Goal: Information Seeking & Learning: Learn about a topic

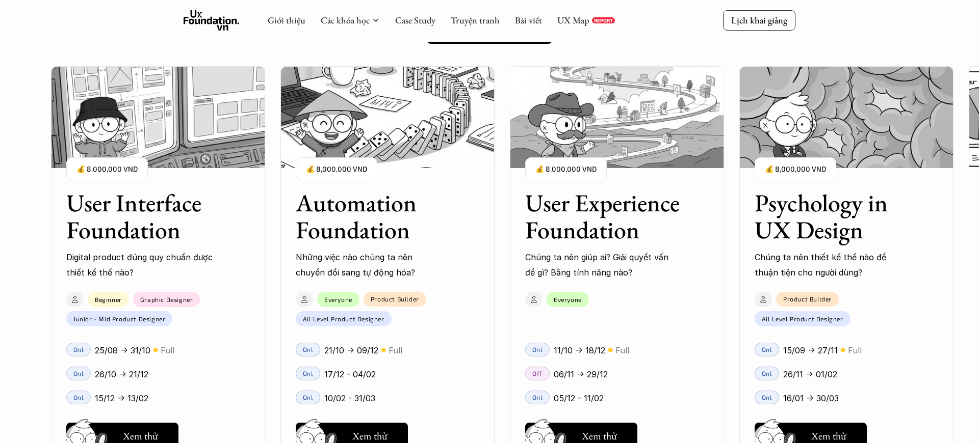
scroll to position [881, 0]
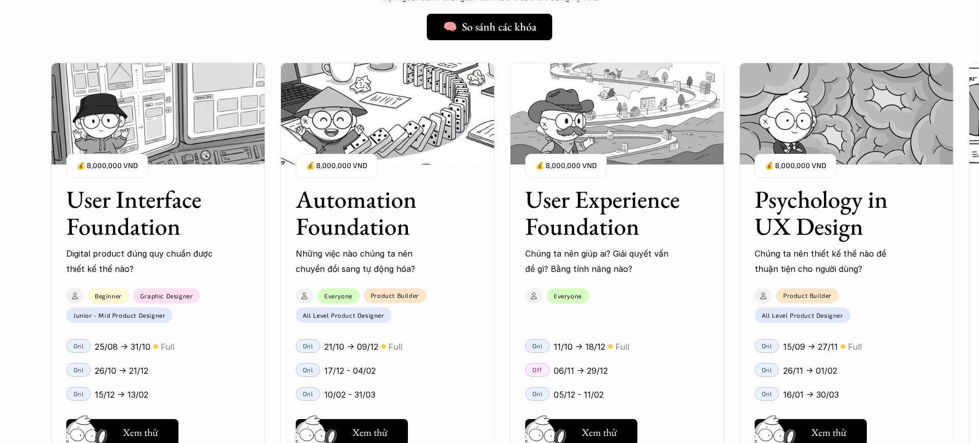
click at [578, 165] on p "💰 8,000,000 VND" at bounding box center [565, 166] width 61 height 14
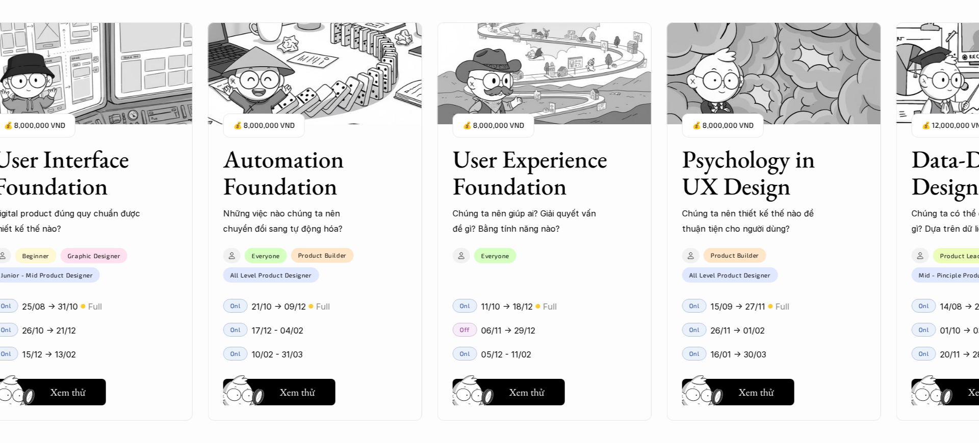
scroll to position [1154, 0]
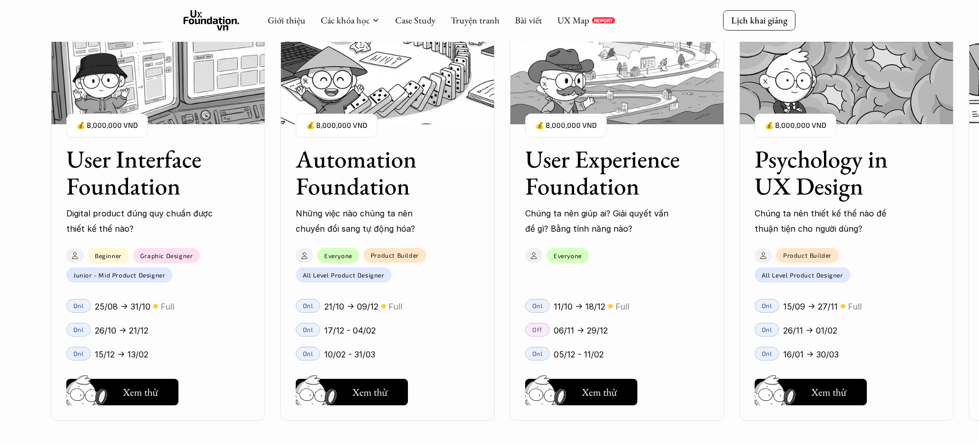
click at [39, 146] on div "01 02 03 04 05 06" at bounding box center [51, 221] width 102 height 443
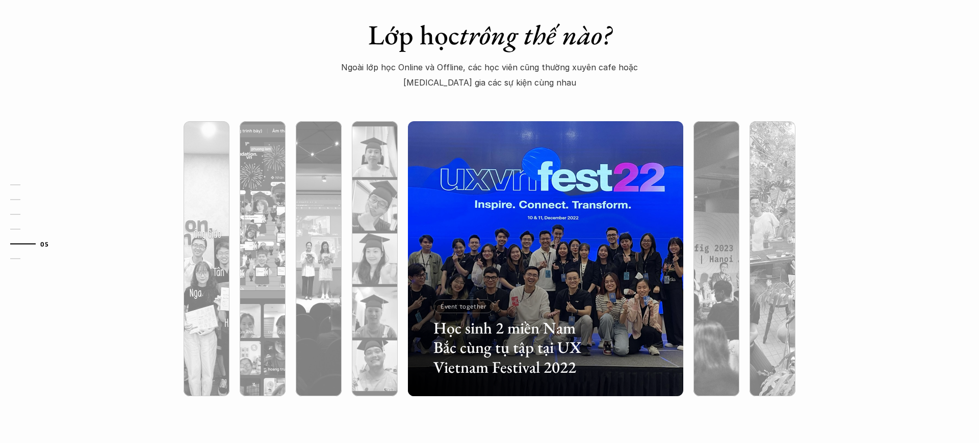
scroll to position [3123, 0]
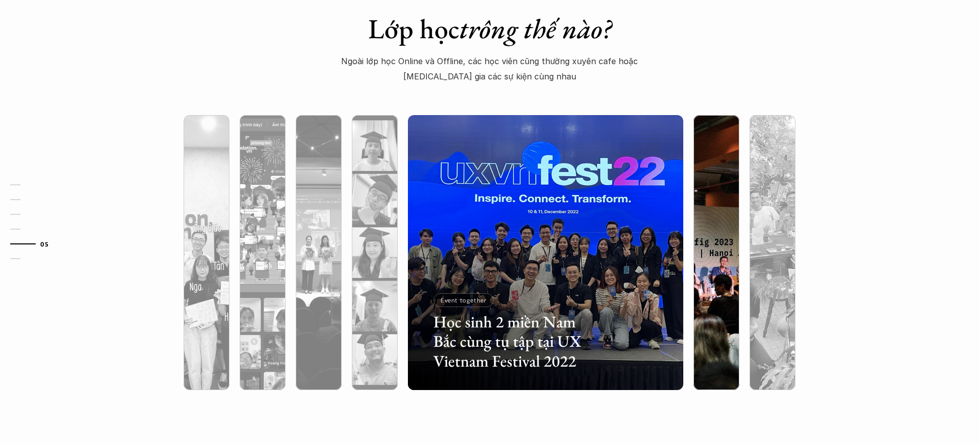
click at [716, 166] on img at bounding box center [716, 252] width 280 height 275
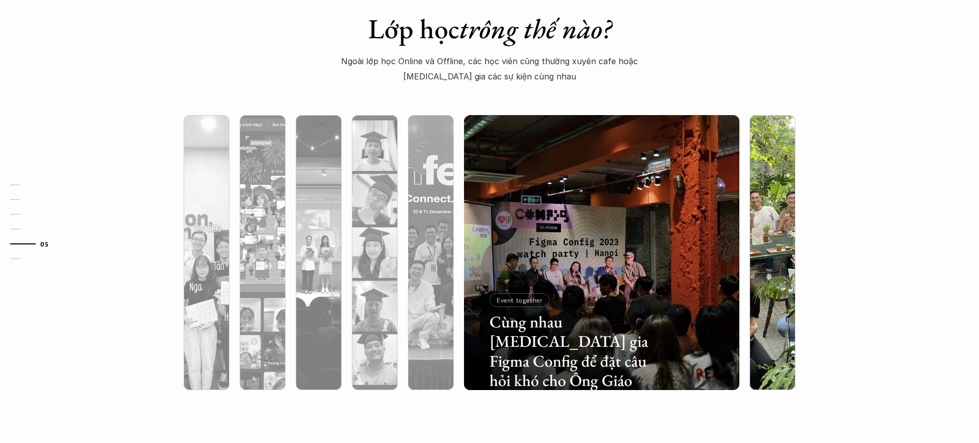
click at [752, 172] on img at bounding box center [772, 252] width 280 height 275
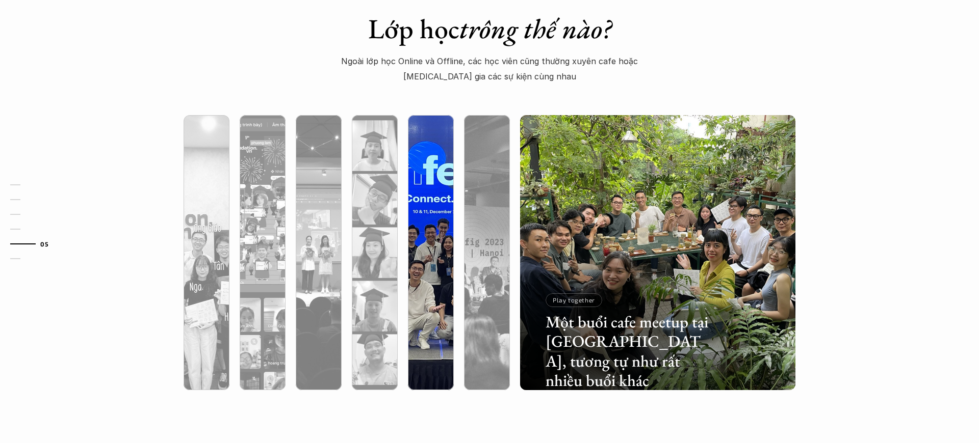
click at [445, 240] on div at bounding box center [431, 307] width 46 height 166
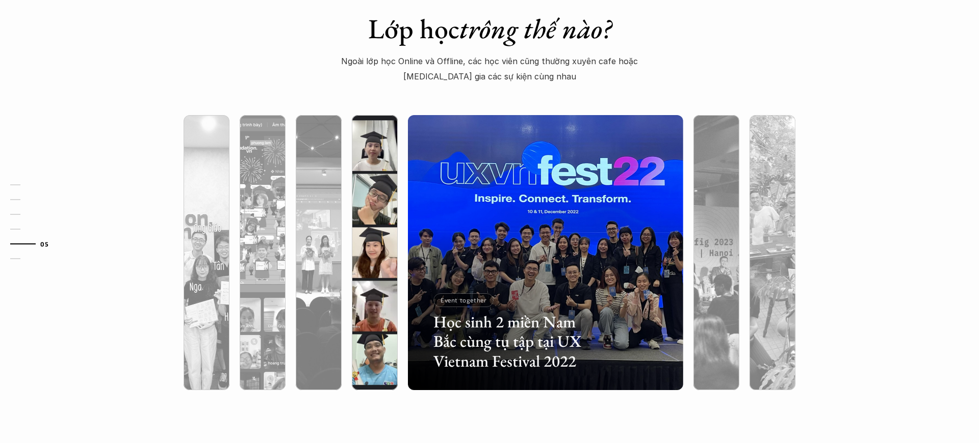
click at [398, 240] on div at bounding box center [375, 252] width 56 height 275
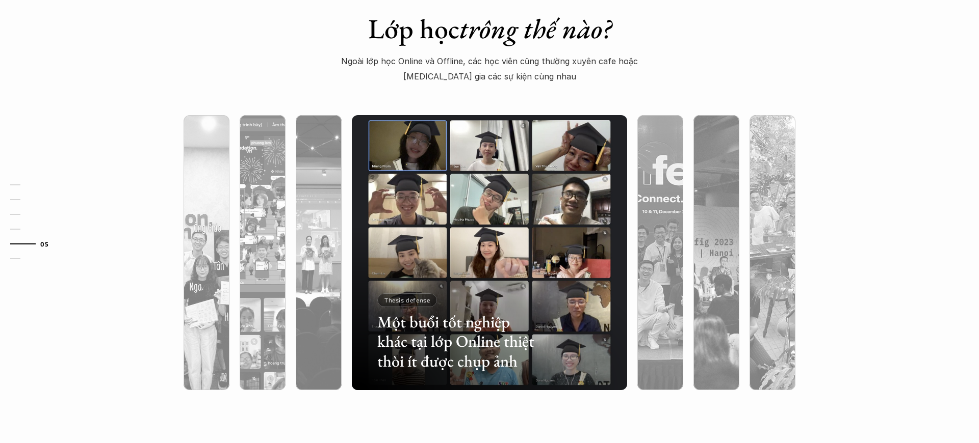
click at [356, 250] on div at bounding box center [489, 307] width 275 height 166
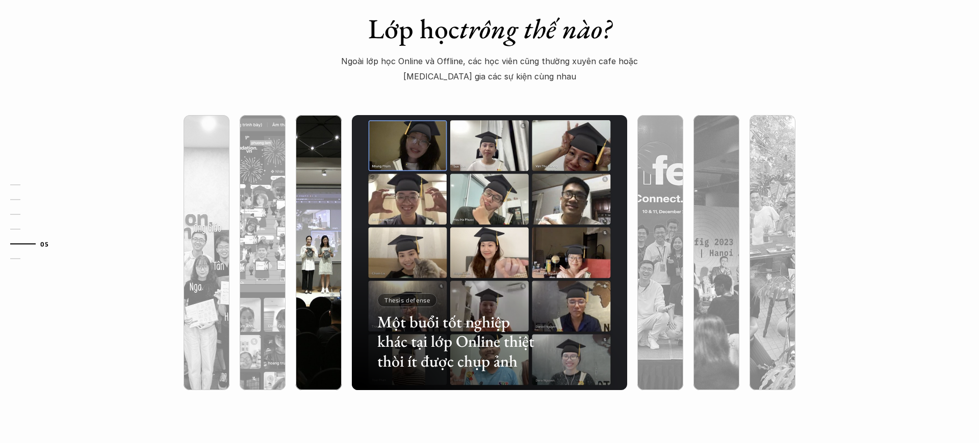
click at [328, 256] on div at bounding box center [319, 307] width 46 height 166
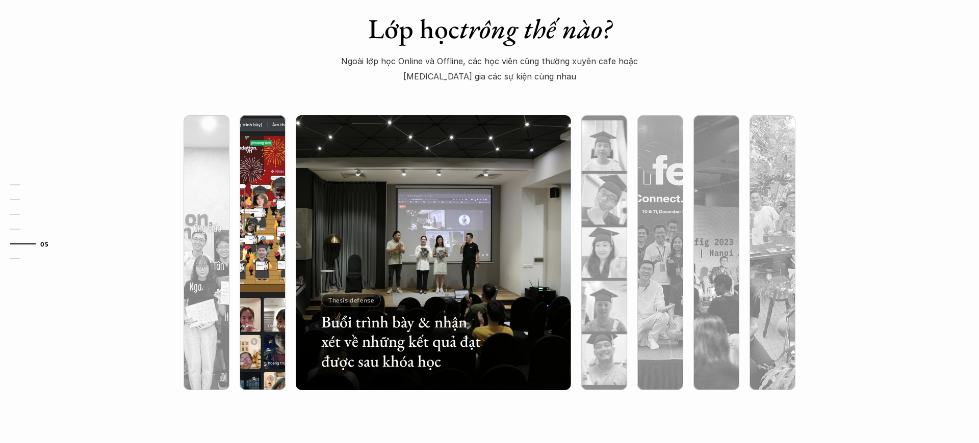
click at [285, 270] on div at bounding box center [262, 252] width 56 height 275
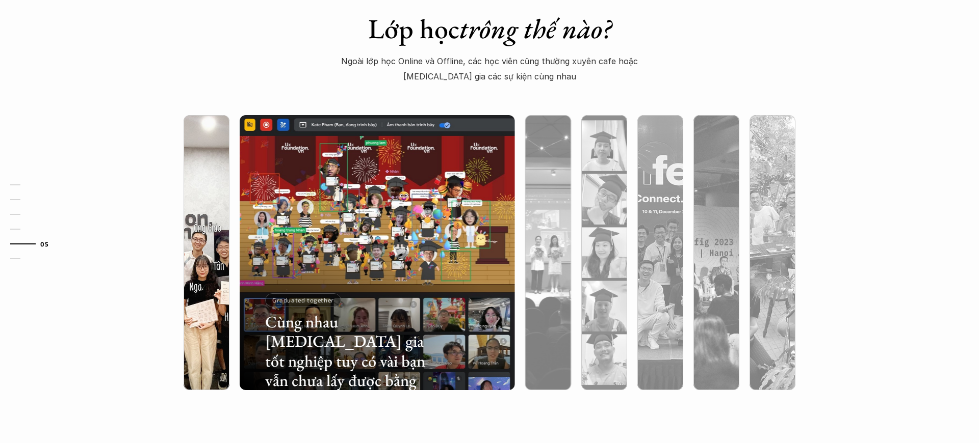
click at [211, 279] on div at bounding box center [207, 307] width 46 height 166
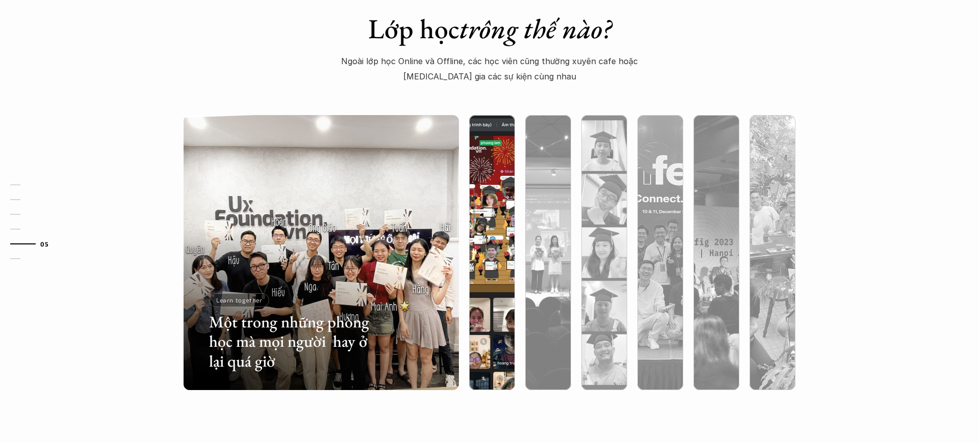
click at [476, 257] on div at bounding box center [492, 307] width 46 height 166
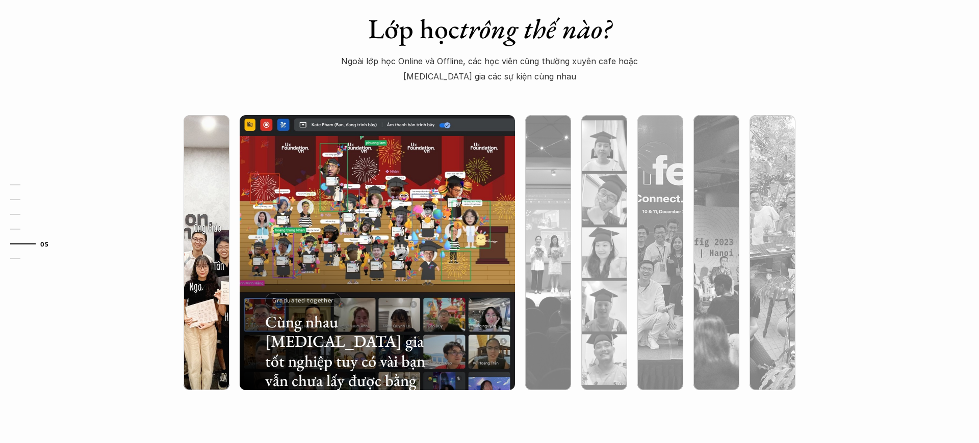
click at [206, 260] on div at bounding box center [207, 307] width 46 height 166
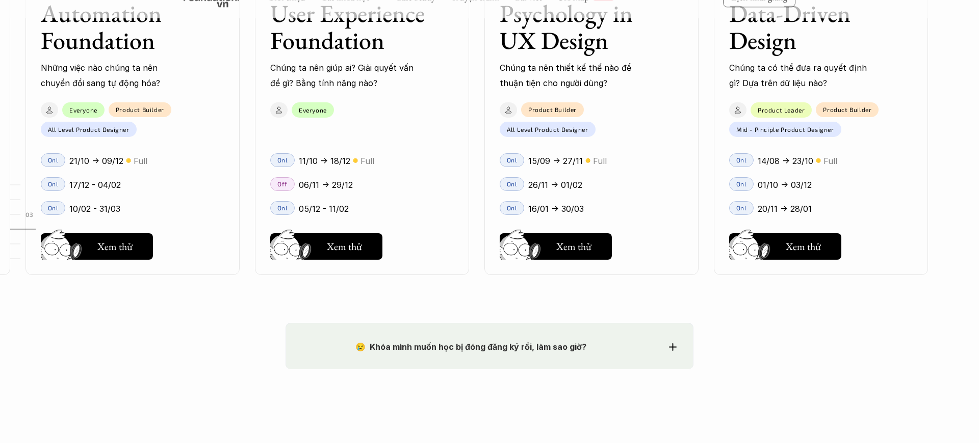
scroll to position [1371, 0]
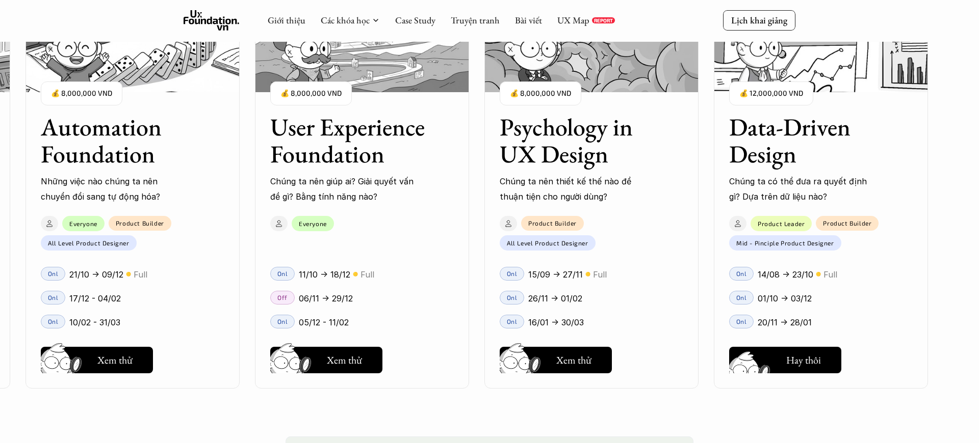
click at [830, 365] on button "Hay thôi Xem thử" at bounding box center [785, 360] width 112 height 27
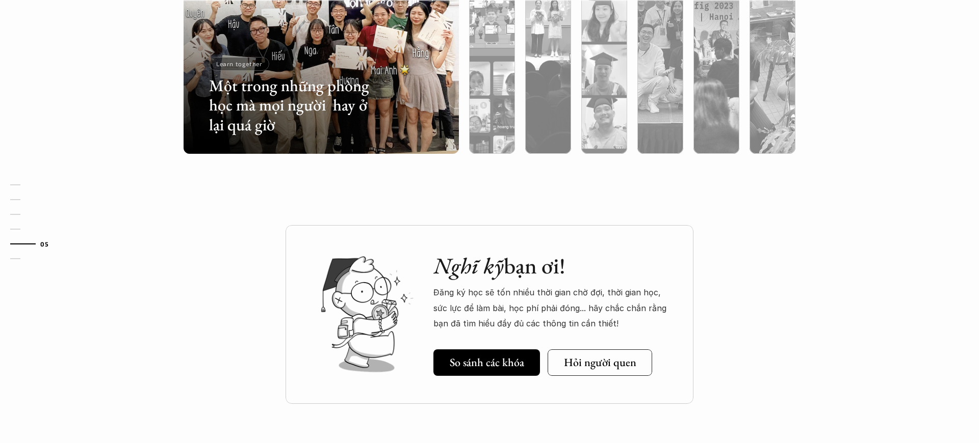
scroll to position [3177, 0]
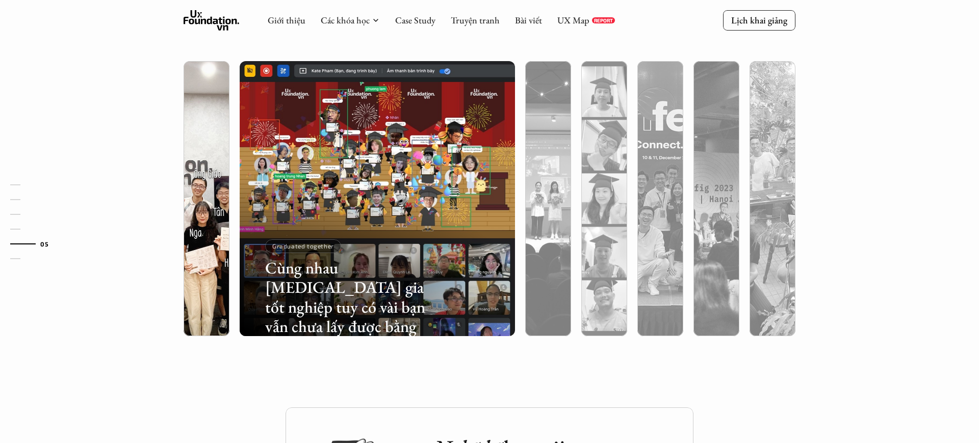
click at [218, 215] on div at bounding box center [207, 253] width 46 height 166
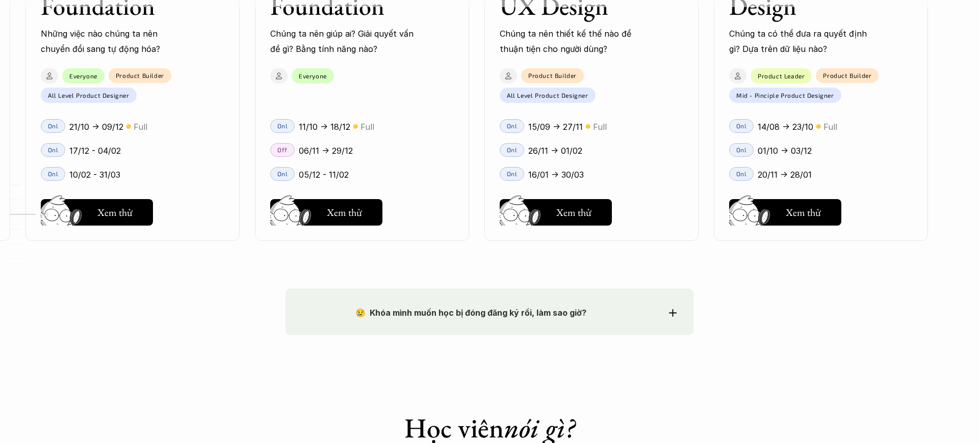
scroll to position [1296, 0]
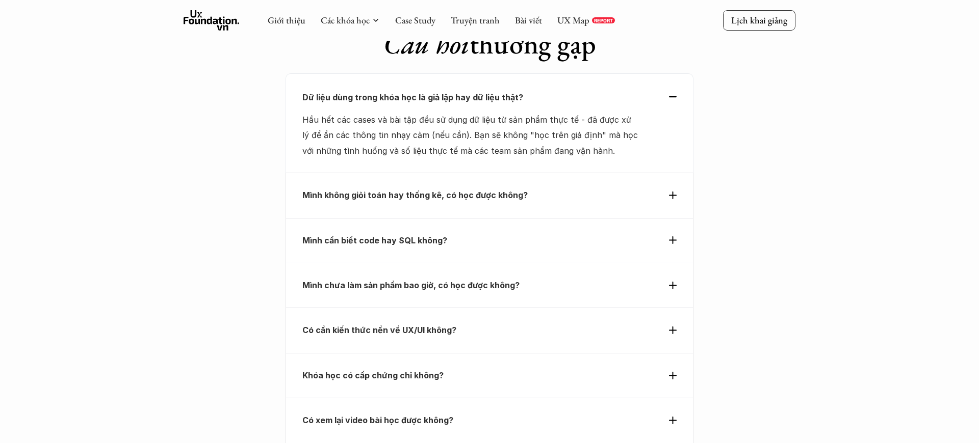
scroll to position [3495, 0]
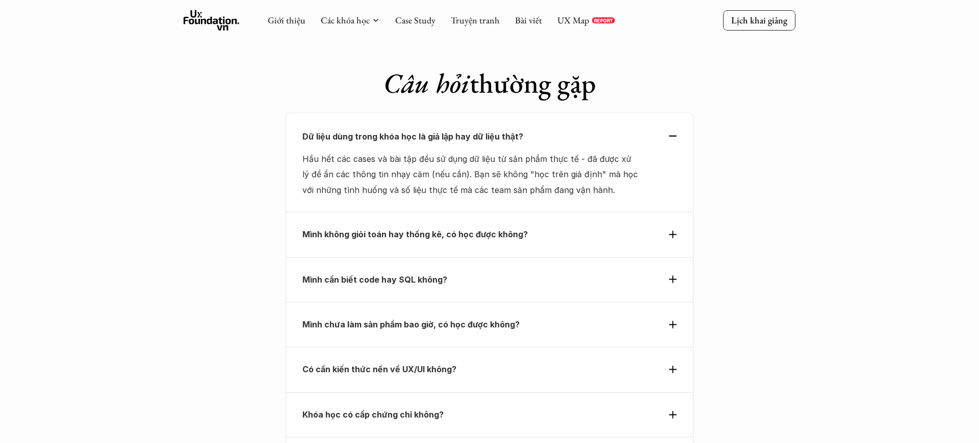
click at [667, 392] on div "Khóa học có cấp chứng chỉ không?" at bounding box center [489, 414] width 408 height 45
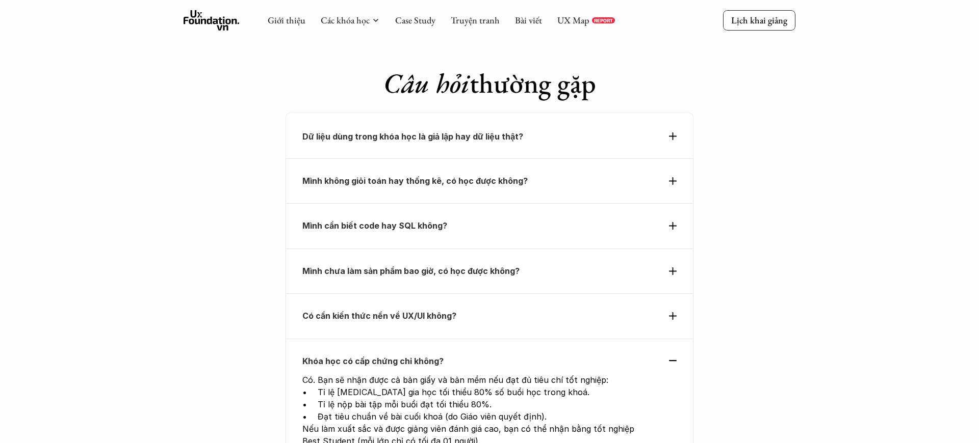
click at [677, 339] on div "Khóa học có cấp chứng chỉ không? Có. Bạn sẽ nhận được cả bản giấy và bản mềm nế…" at bounding box center [489, 407] width 408 height 136
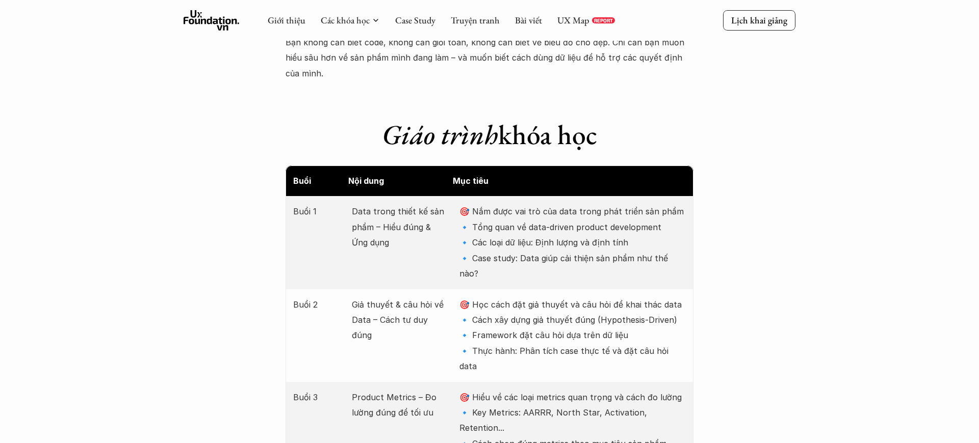
scroll to position [1185, 0]
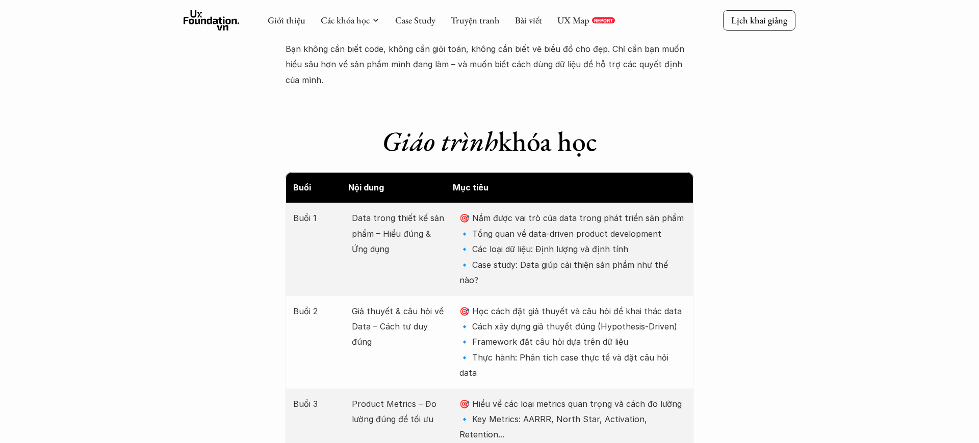
click at [356, 211] on p "Data trong thiết kế sản phẩm – Hiểu đúng & Ứng dụng" at bounding box center [400, 234] width 97 height 46
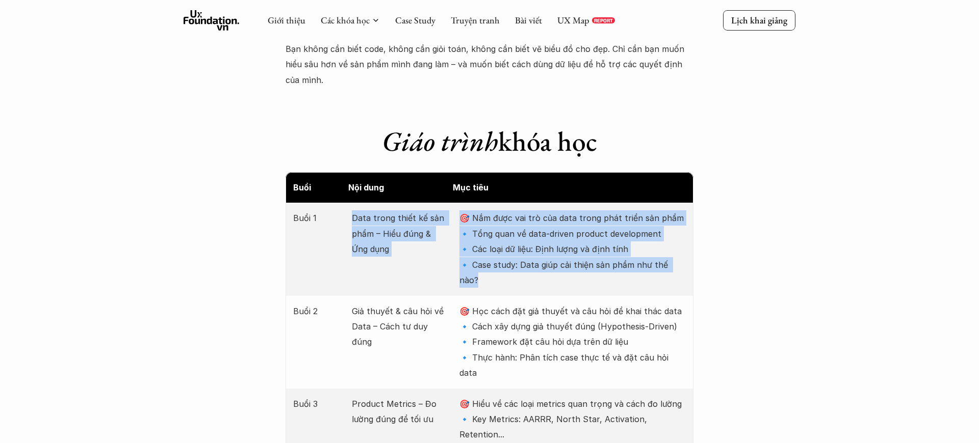
drag, startPoint x: 351, startPoint y: 200, endPoint x: 683, endPoint y: 249, distance: 335.5
click at [683, 249] on div "Buổi 1 Data trong thiết kế sản phẩm – Hiểu đúng & Ứng dụng 🎯 Nắm được vai trò c…" at bounding box center [489, 249] width 408 height 93
copy div "Data trong thiết kế sản phẩm – Hiểu đúng & Ứng dụng 🎯 Nắm được vai trò của data…"
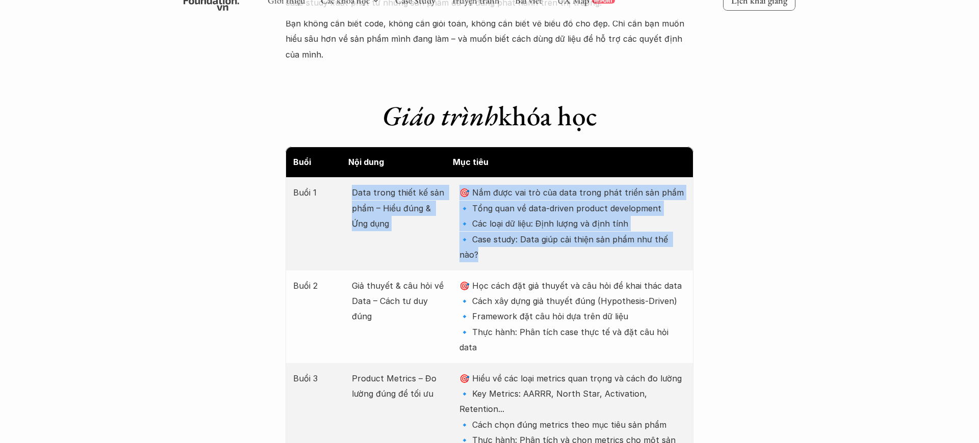
scroll to position [1216, 0]
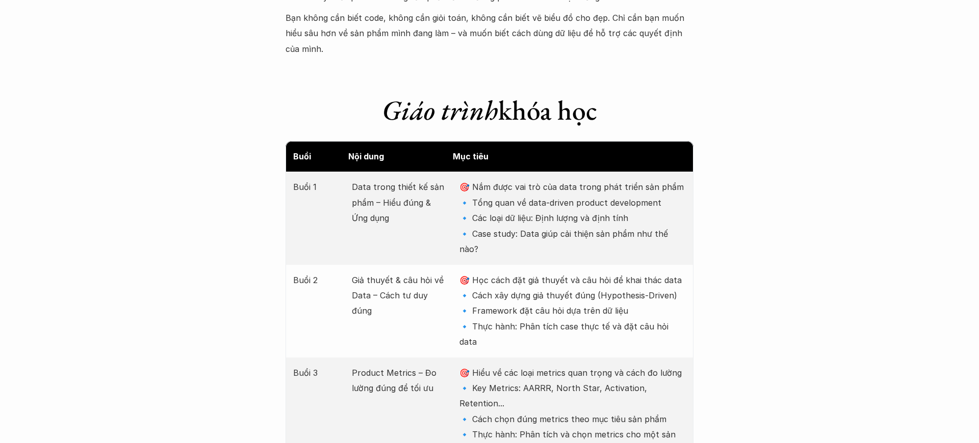
click at [377, 273] on p "Giả thuyết & câu hỏi về Data – Cách tư duy đúng" at bounding box center [400, 296] width 97 height 46
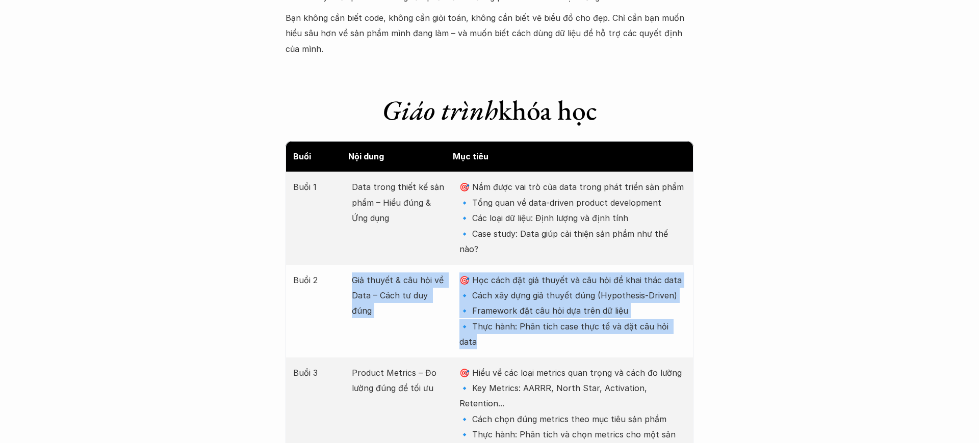
drag, startPoint x: 349, startPoint y: 248, endPoint x: 675, endPoint y: 290, distance: 328.8
click at [675, 290] on div "Buổi 2 Giả thuyết & câu hỏi về Data – Cách tư duy đúng 🎯 Học cách đặt giả thuyế…" at bounding box center [489, 311] width 408 height 93
copy div "Giả thuyết & câu hỏi về Data – Cách tư duy đúng 🎯 Học cách đặt giả thuyết và câ…"
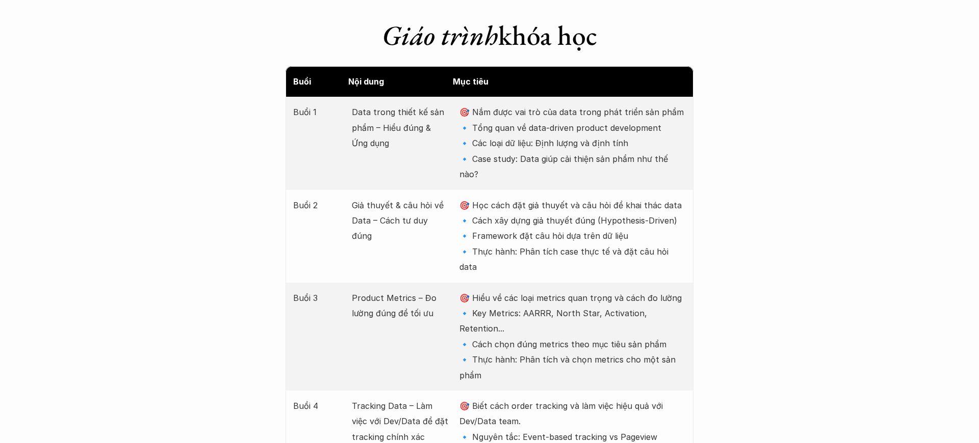
scroll to position [1333, 0]
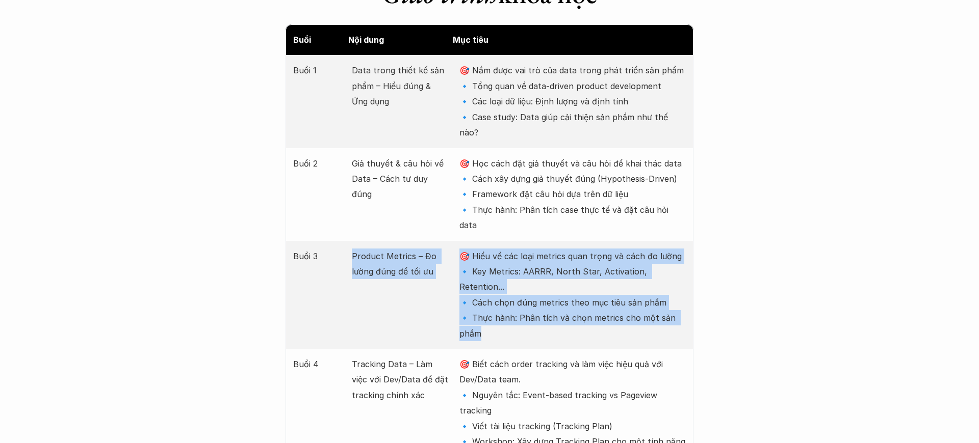
copy div "Buổi 3 Product Metrics – Đo lường đúng để tối ưu 🎯 Hiểu về các loại metrics qua…"
drag, startPoint x: 344, startPoint y: 207, endPoint x: 598, endPoint y: 267, distance: 260.9
click at [598, 267] on div "Buổi 3 Product Metrics – Đo lường đúng để tối ưu 🎯 Hiểu về các loại metrics qua…" at bounding box center [489, 295] width 408 height 108
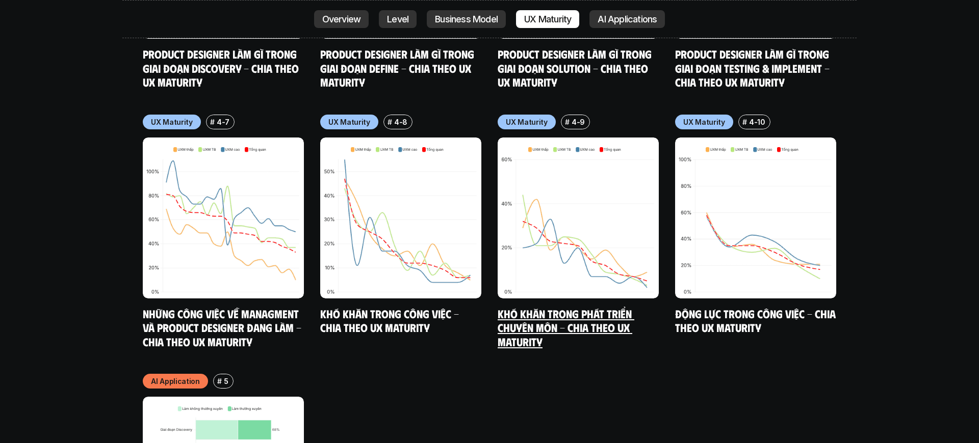
scroll to position [6108, 0]
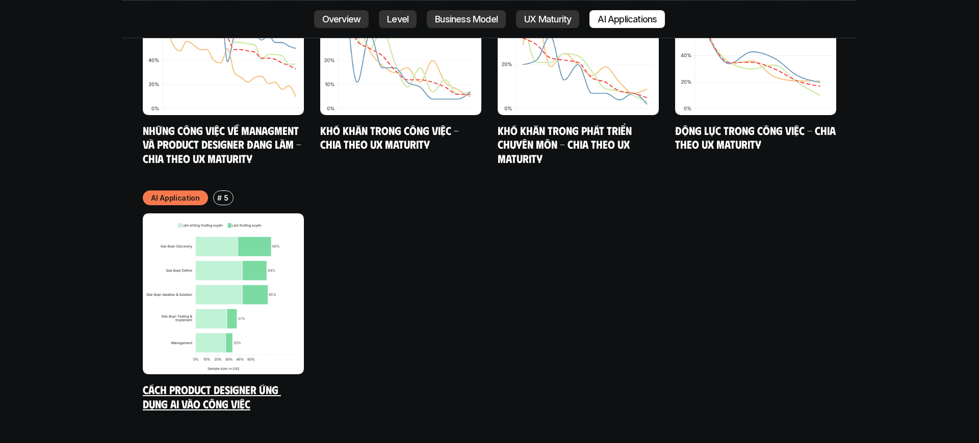
click at [278, 252] on img at bounding box center [223, 294] width 161 height 161
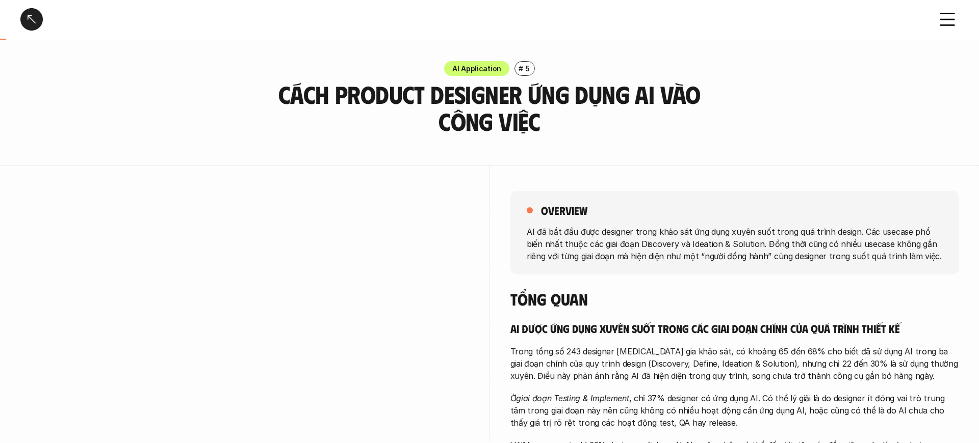
click at [30, 19] on div at bounding box center [31, 19] width 22 height 22
